Goal: Information Seeking & Learning: Learn about a topic

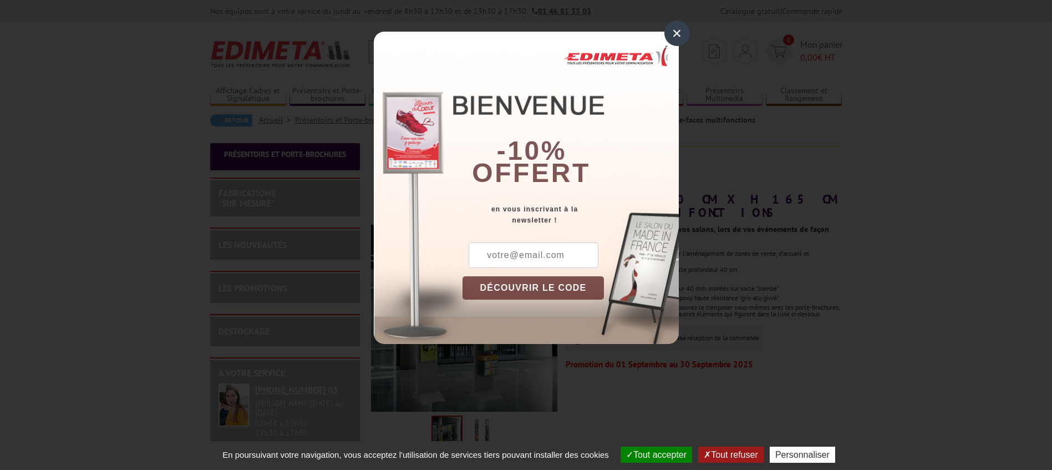
click at [264, 28] on div "×" at bounding box center [677, 34] width 26 height 26
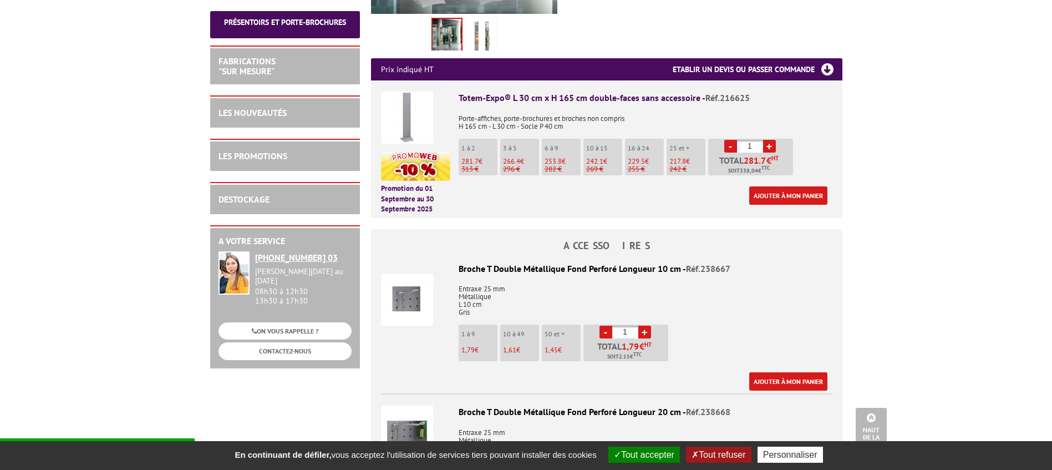
scroll to position [222, 0]
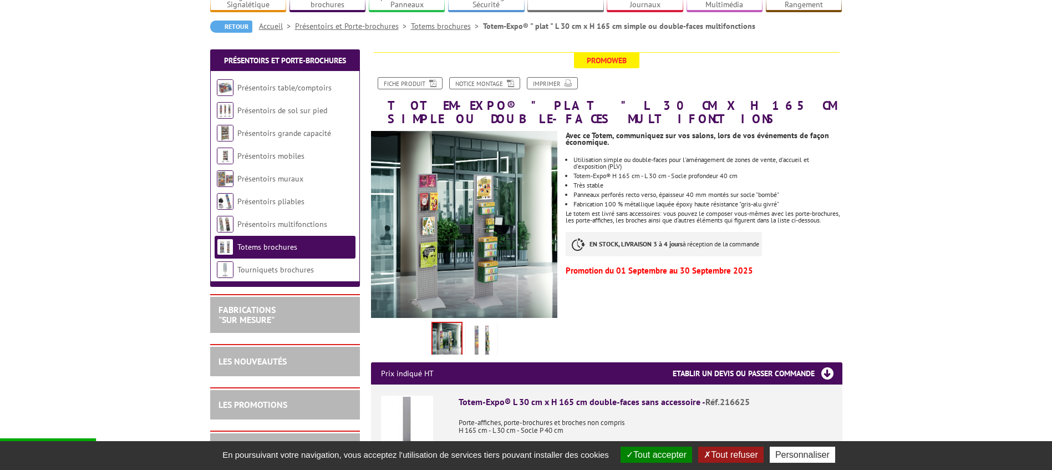
scroll to position [111, 0]
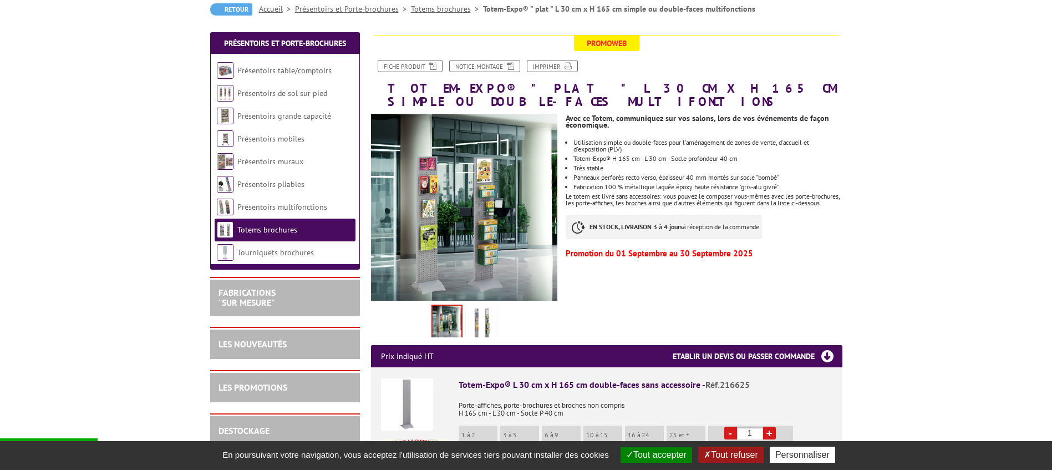
click at [482, 324] on img at bounding box center [481, 324] width 27 height 34
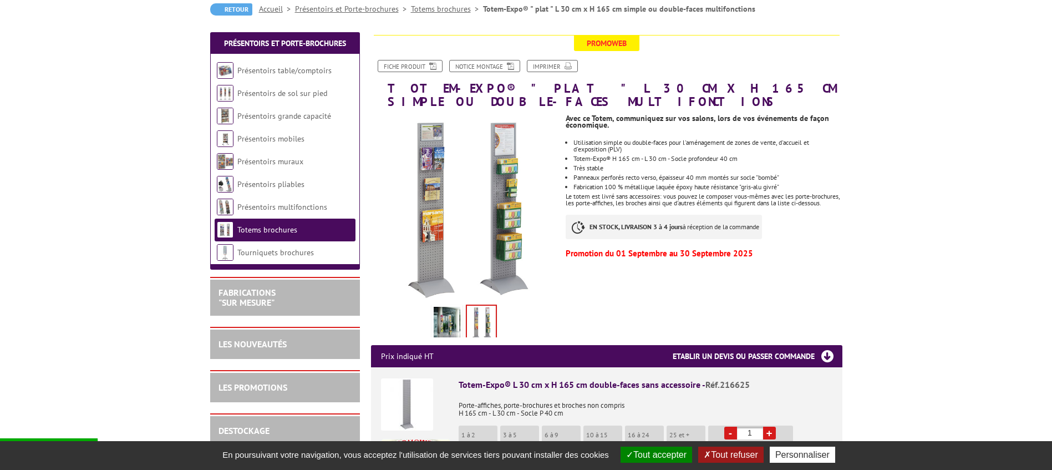
click at [454, 328] on img at bounding box center [447, 324] width 27 height 34
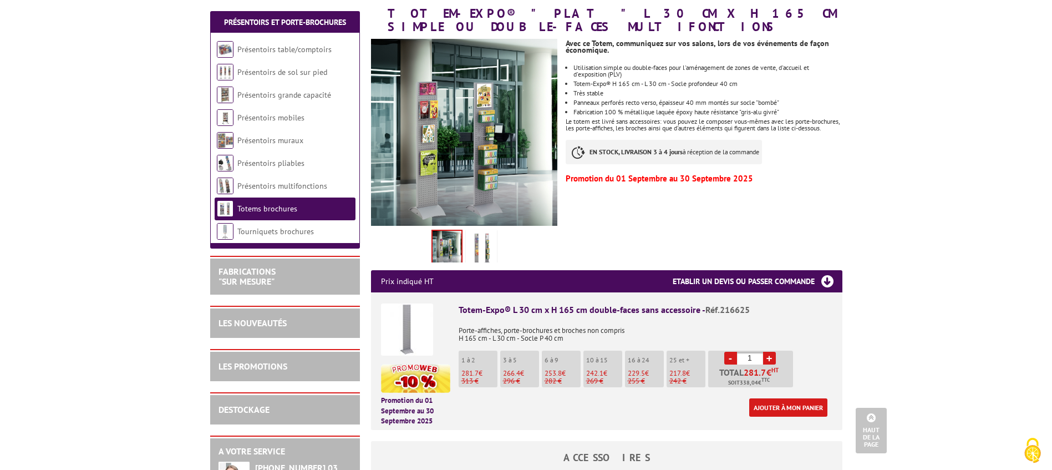
scroll to position [166, 0]
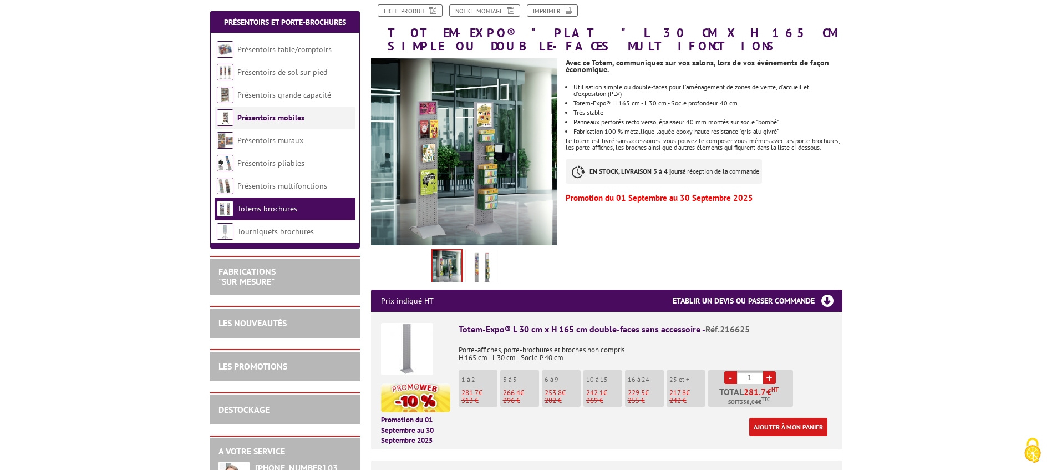
click at [268, 123] on li "Présentoirs mobiles" at bounding box center [285, 117] width 141 height 23
click at [277, 121] on link "Présentoirs mobiles" at bounding box center [270, 118] width 67 height 10
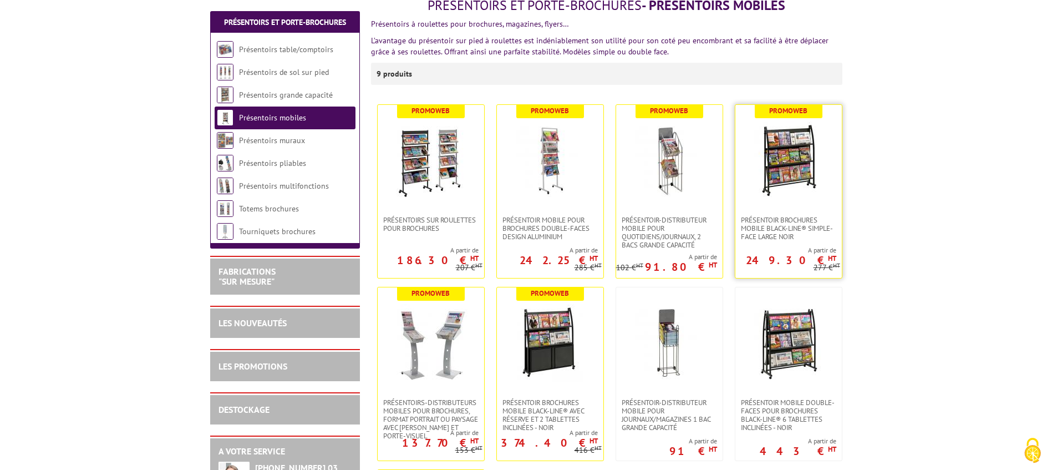
scroll to position [166, 0]
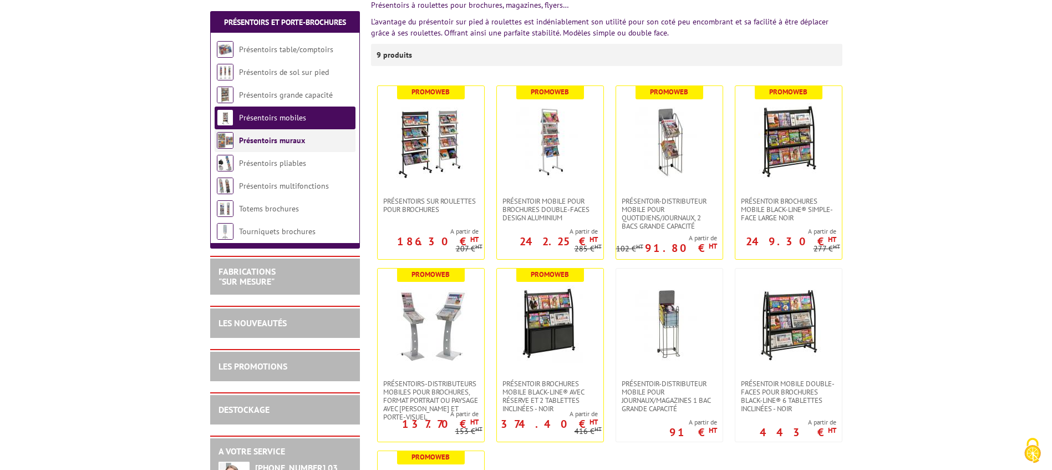
click at [262, 146] on li "Présentoirs muraux" at bounding box center [285, 140] width 141 height 23
click at [279, 139] on link "Présentoirs muraux" at bounding box center [272, 140] width 66 height 10
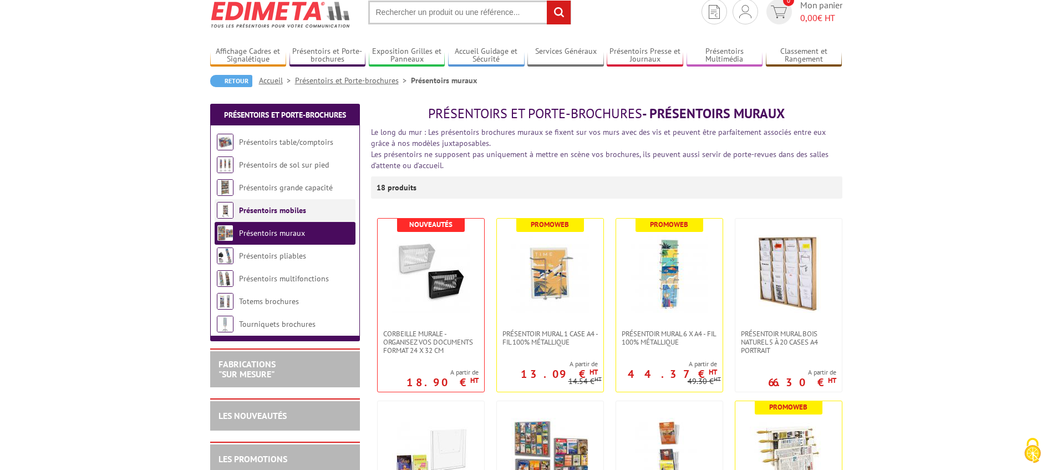
scroll to position [111, 0]
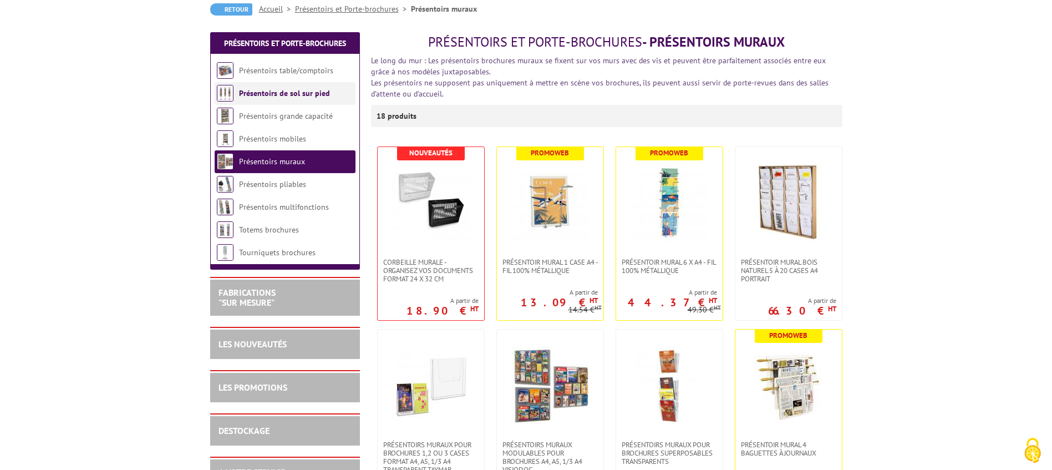
click at [314, 90] on link "Présentoirs de sol sur pied" at bounding box center [284, 93] width 91 height 10
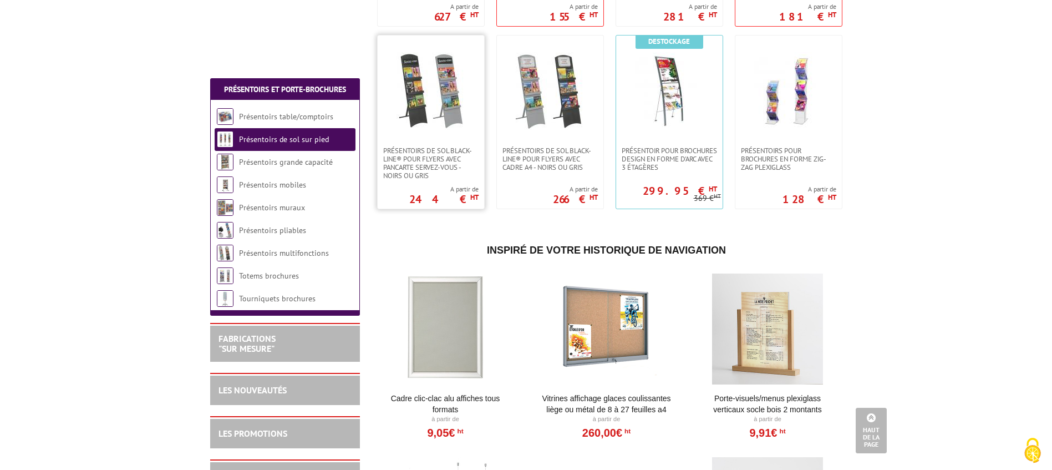
scroll to position [1608, 0]
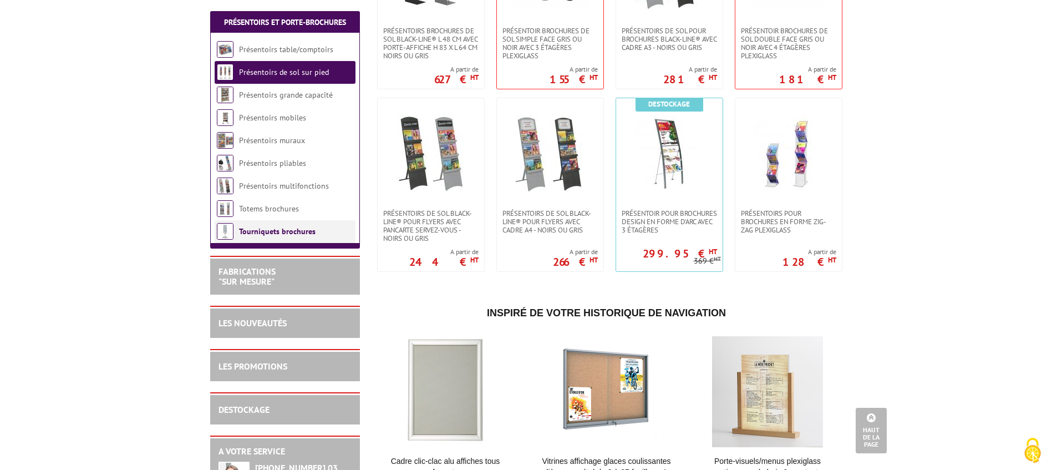
click at [300, 233] on link "Tourniquets brochures" at bounding box center [277, 231] width 77 height 10
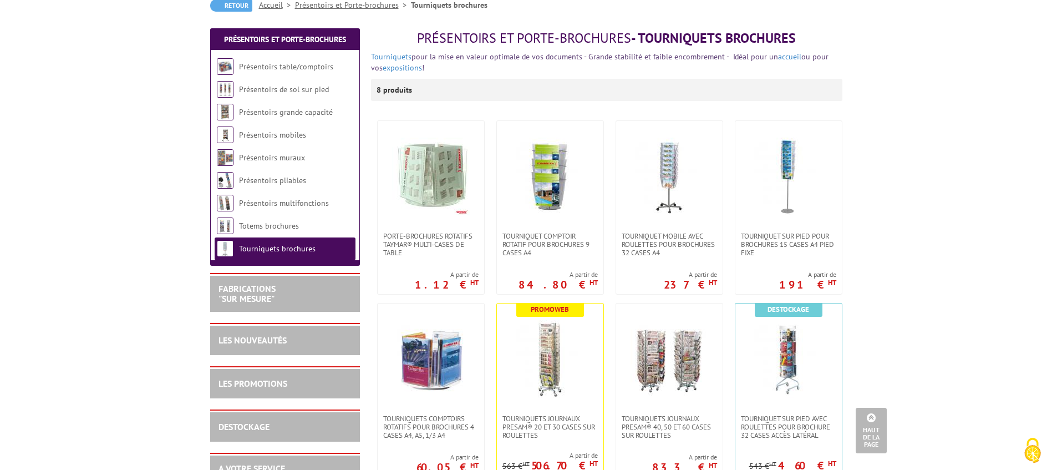
scroll to position [111, 0]
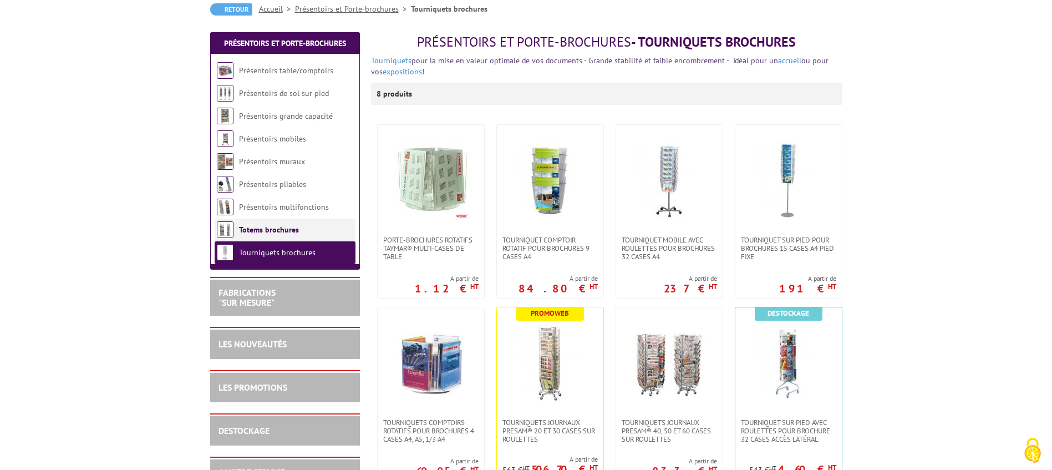
click at [289, 227] on link "Totems brochures" at bounding box center [269, 230] width 60 height 10
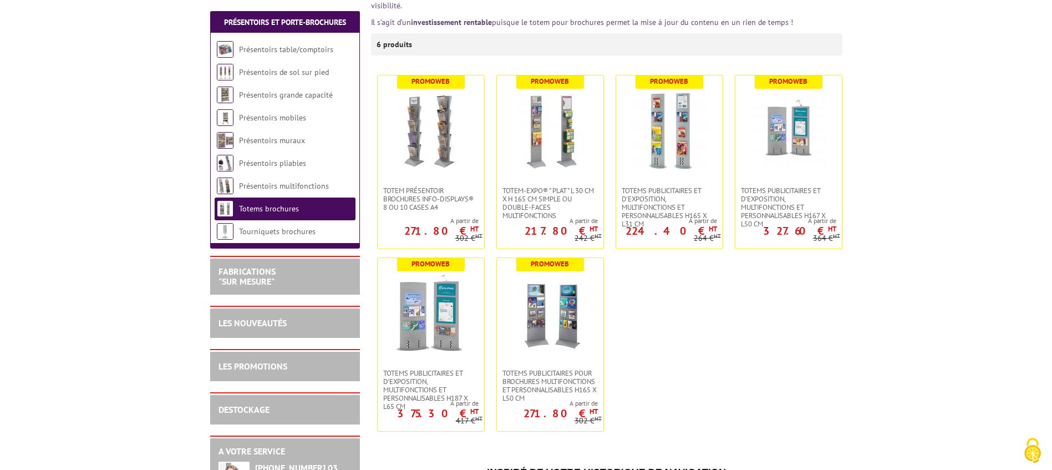
scroll to position [222, 0]
click at [594, 319] on link at bounding box center [550, 312] width 106 height 111
click at [668, 144] on img at bounding box center [670, 131] width 78 height 78
click at [574, 148] on img at bounding box center [550, 131] width 78 height 78
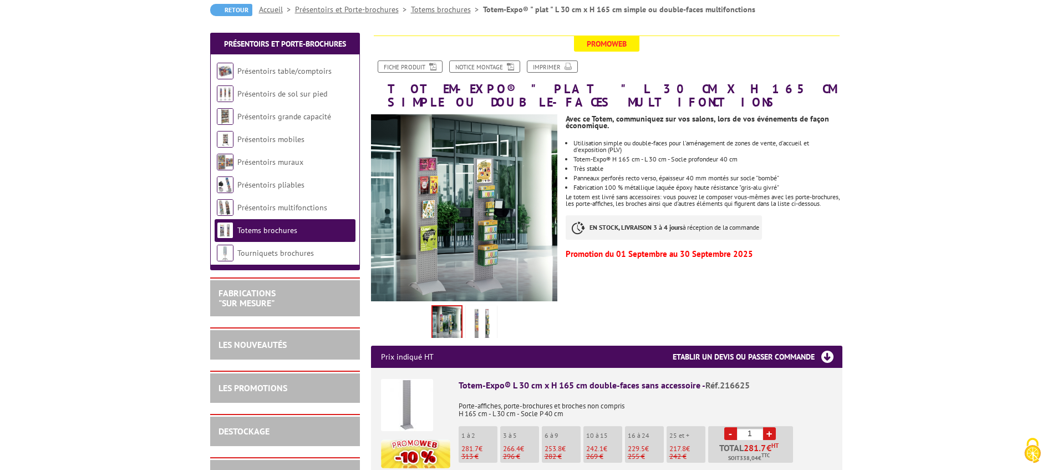
scroll to position [111, 0]
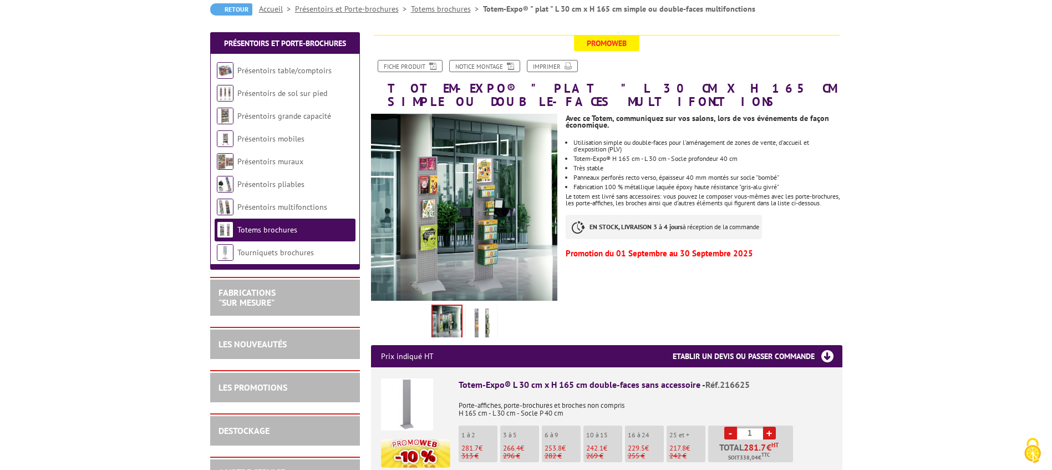
click at [478, 322] on img at bounding box center [481, 324] width 27 height 34
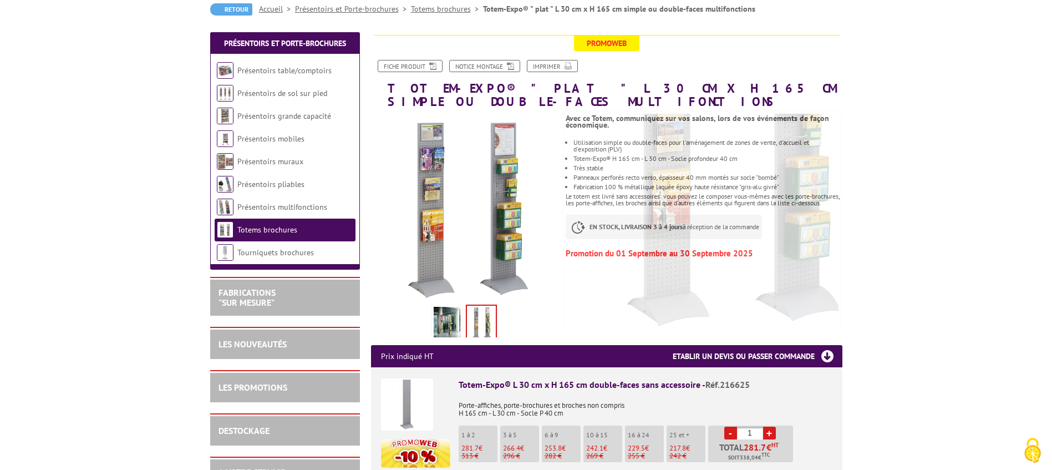
click at [447, 322] on img at bounding box center [447, 324] width 27 height 34
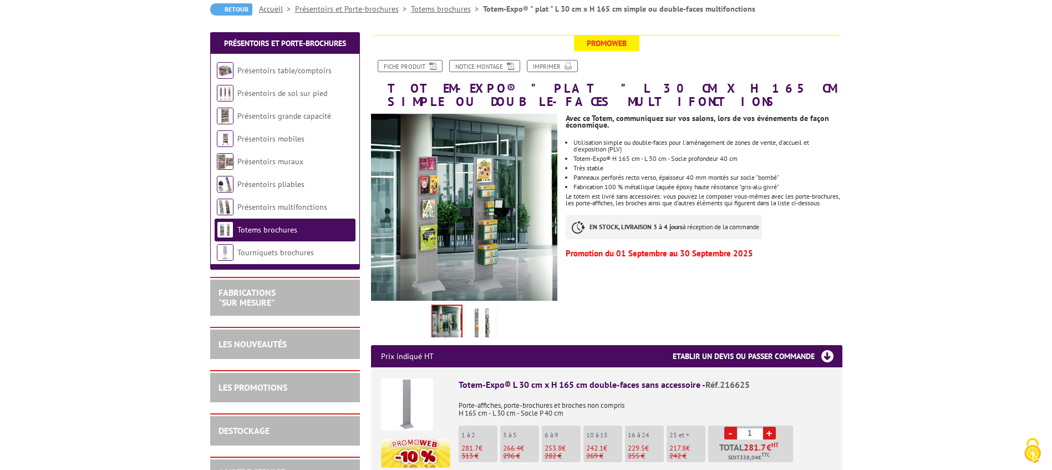
click at [484, 329] on img at bounding box center [481, 324] width 27 height 34
